Goal: Communication & Community: Answer question/provide support

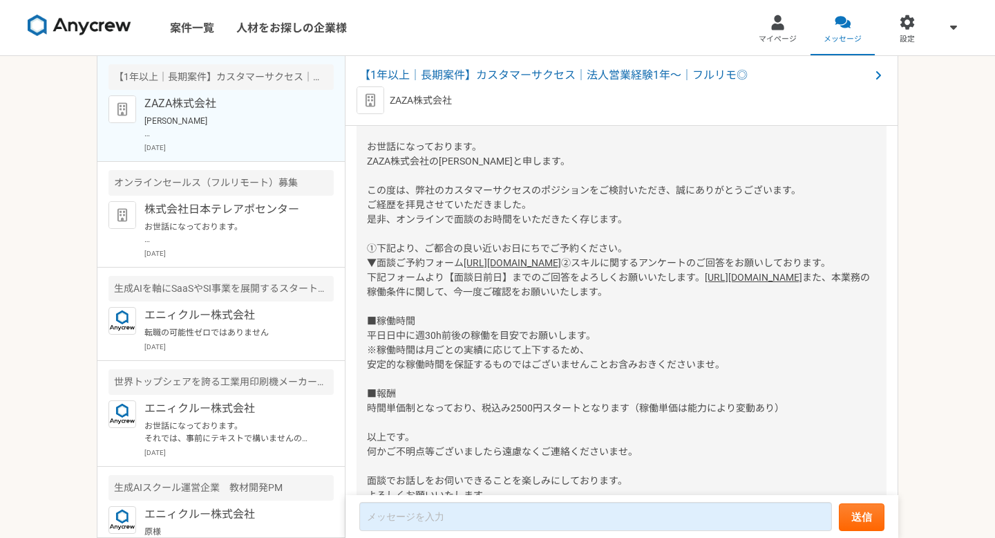
scroll to position [214, 0]
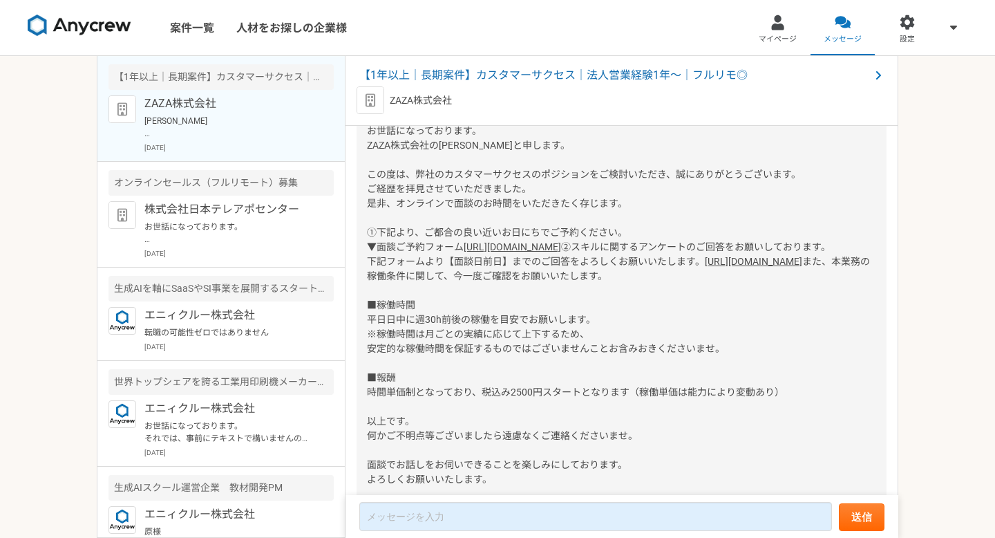
click at [705, 267] on link "[URL][DOMAIN_NAME]" at bounding box center [753, 261] width 97 height 11
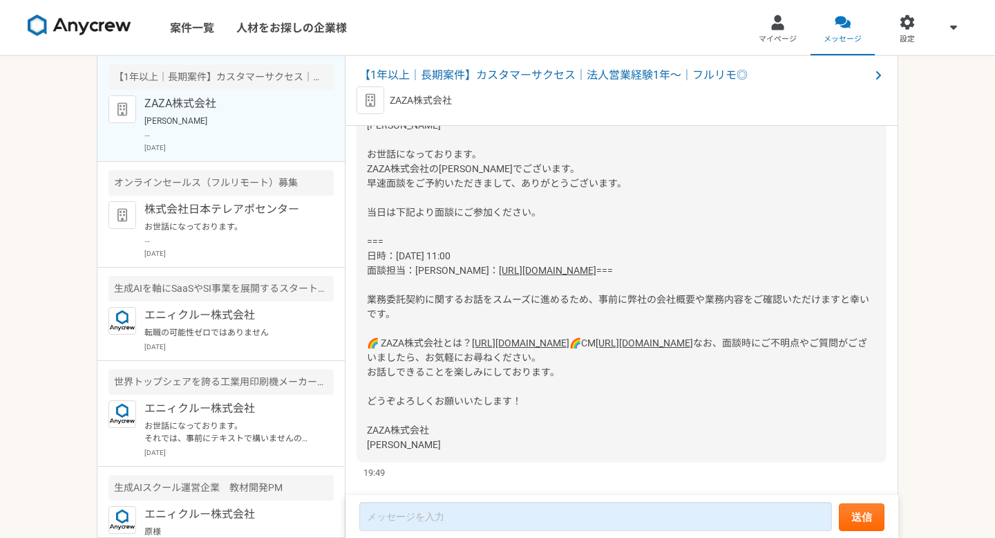
scroll to position [670, 0]
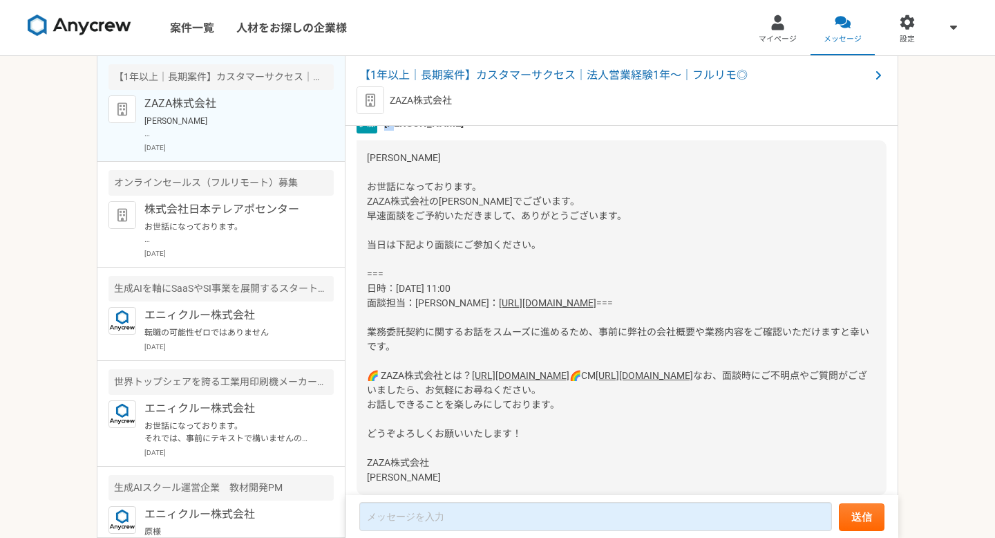
drag, startPoint x: 388, startPoint y: 194, endPoint x: 402, endPoint y: 194, distance: 13.8
click at [401, 131] on span "[PERSON_NAME]" at bounding box center [423, 122] width 79 height 15
copy span "[PERSON_NAME]"
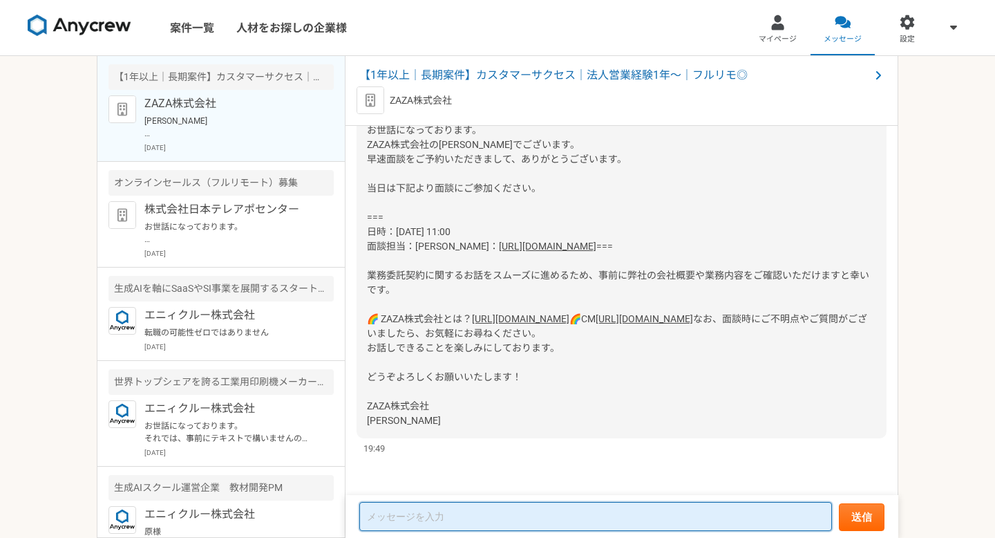
click at [424, 520] on textarea at bounding box center [595, 516] width 473 height 29
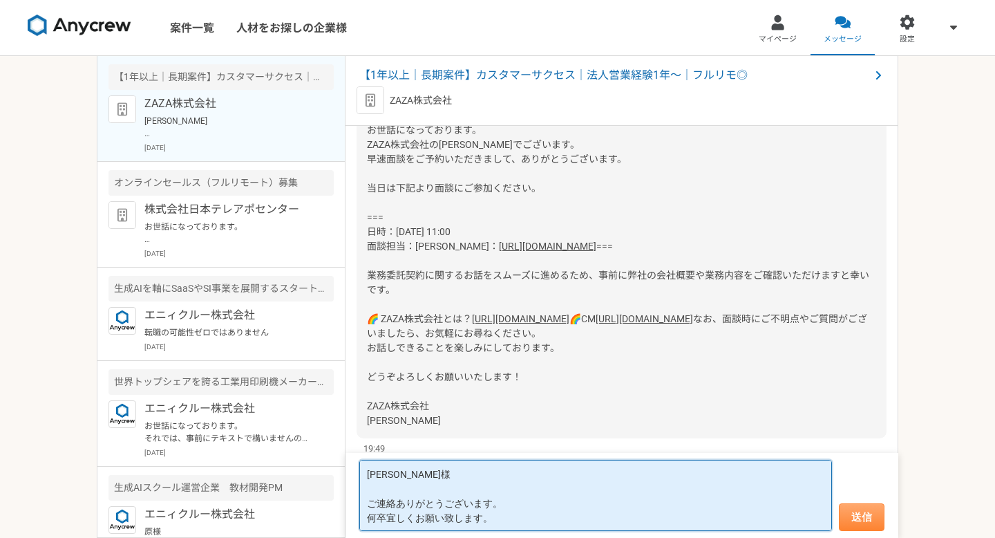
type textarea "[PERSON_NAME]様 ご連絡ありがとうございます。 何卒宜しくお願い致します。"
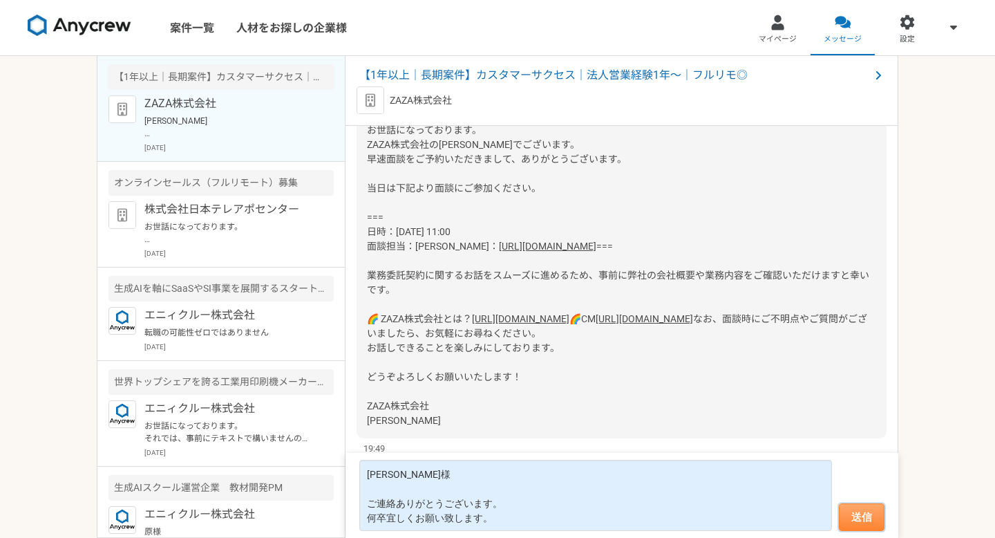
click at [862, 516] on button "送信" at bounding box center [862, 517] width 46 height 28
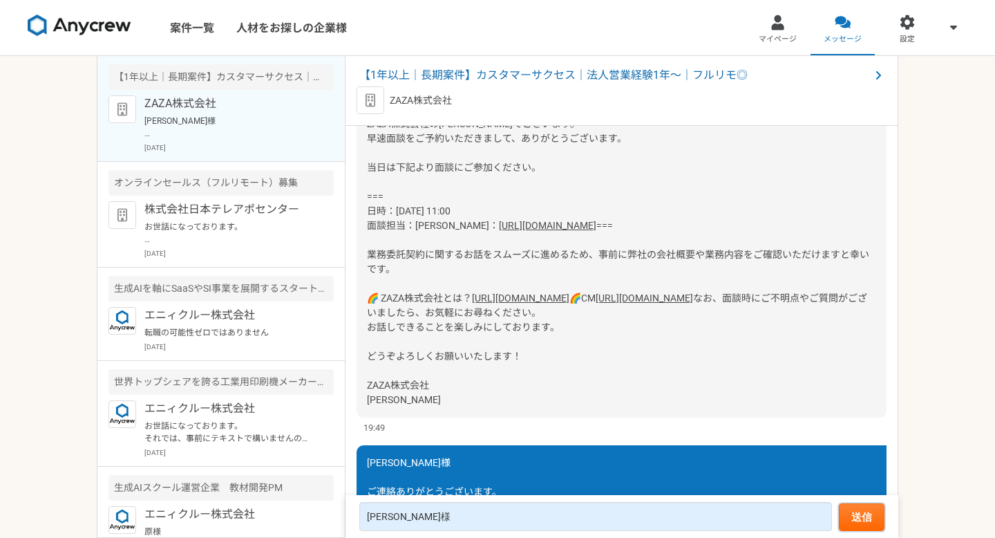
scroll to position [715, 0]
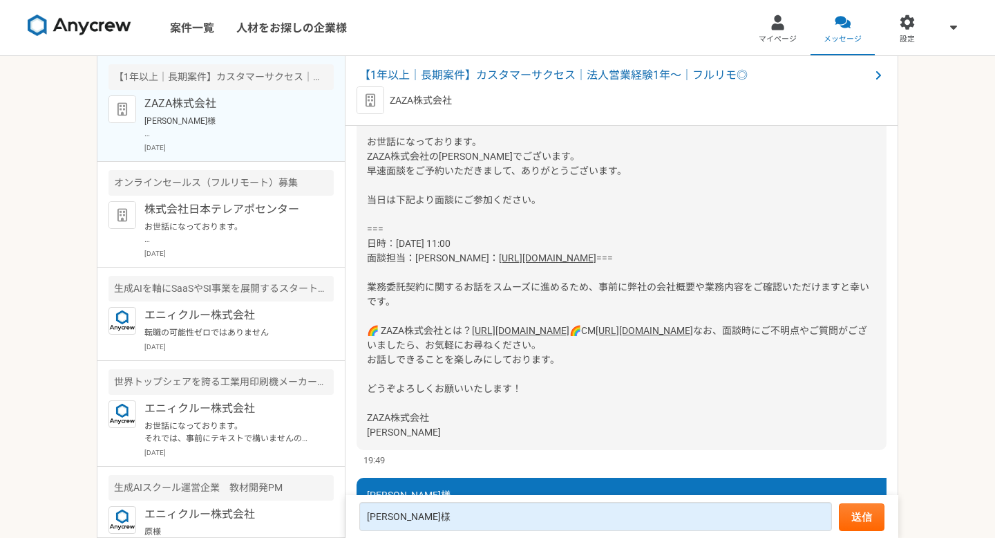
click at [472, 336] on link "[URL][DOMAIN_NAME]" at bounding box center [520, 330] width 97 height 11
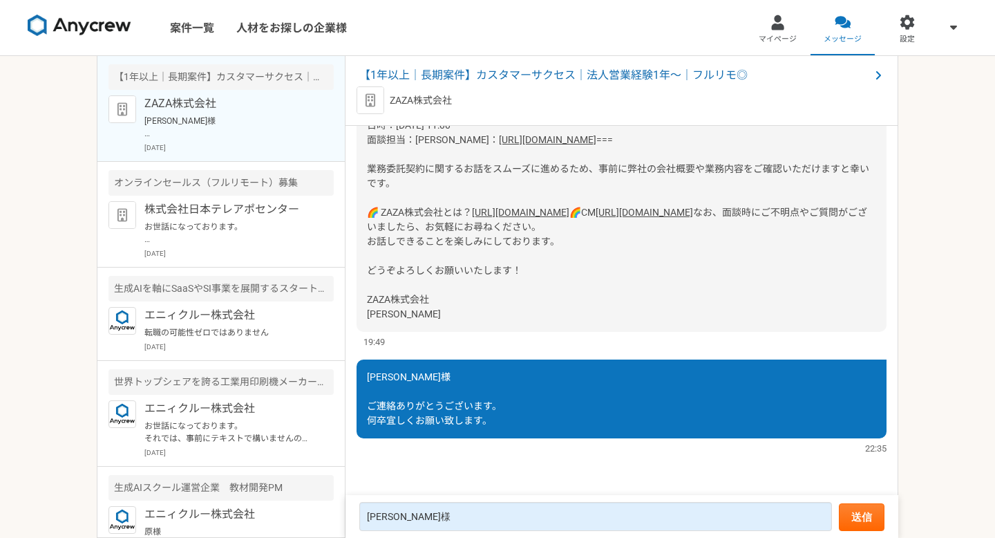
scroll to position [1007, 0]
click at [186, 220] on p "お世話になっております。 プロフィール拝見してとても魅力的なご経歴で、 ぜひ一度、弊社面談をお願いできないでしょうか？ [URL][DOMAIN_NAME][…" at bounding box center [229, 232] width 171 height 25
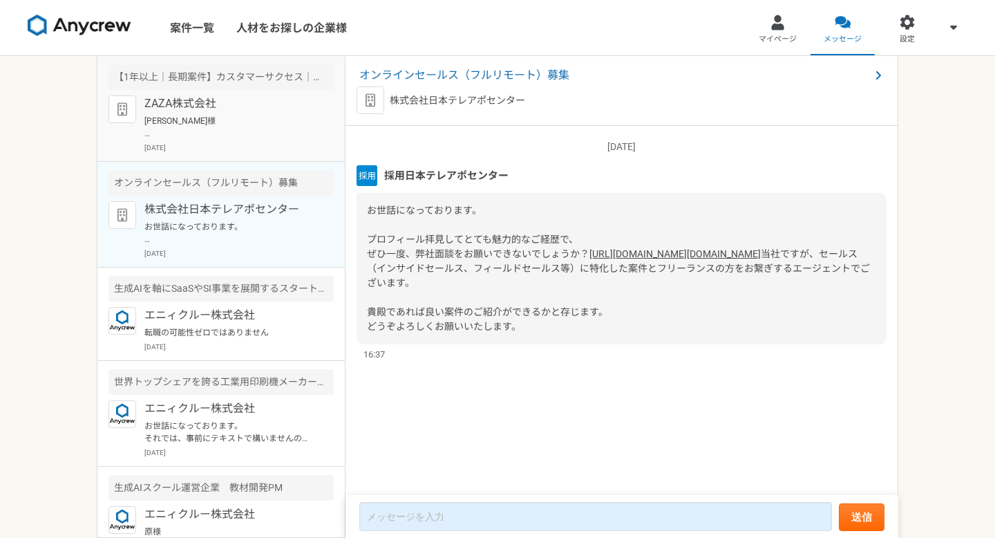
click at [207, 130] on p "[PERSON_NAME]様 ご連絡ありがとうございます。 何卒宜しくお願い致します。" at bounding box center [229, 127] width 171 height 25
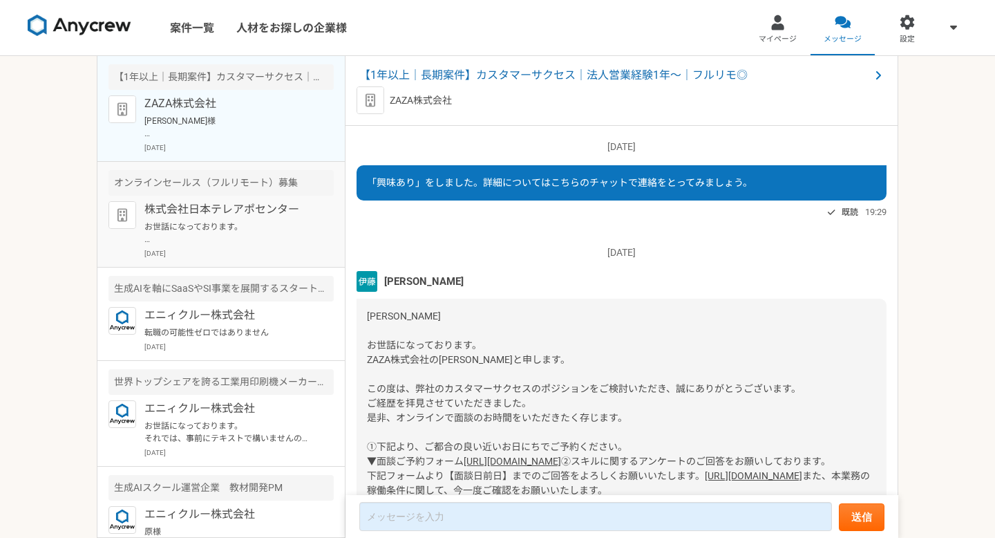
scroll to position [1007, 0]
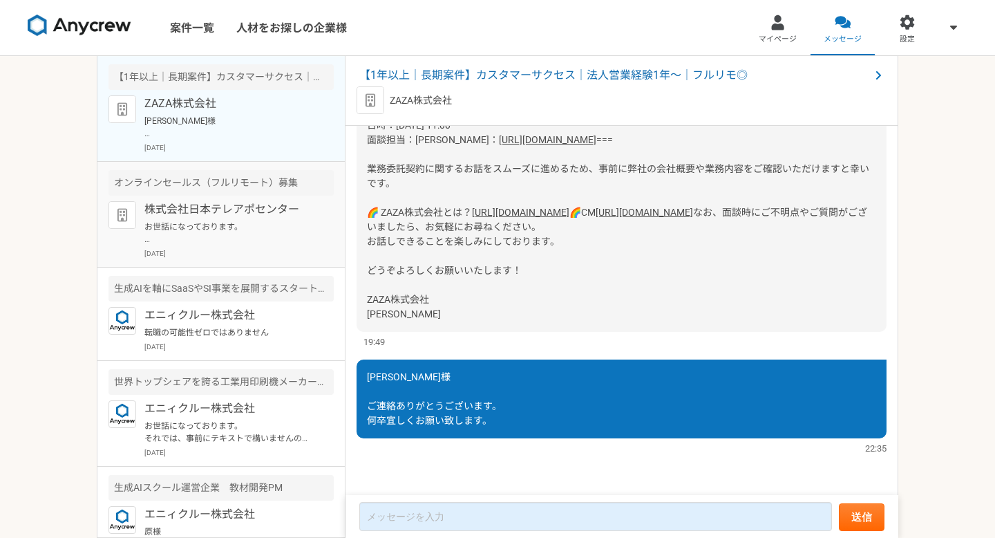
click at [204, 202] on p "株式会社日本テレアポセンター" at bounding box center [229, 209] width 171 height 17
